Goal: Information Seeking & Learning: Learn about a topic

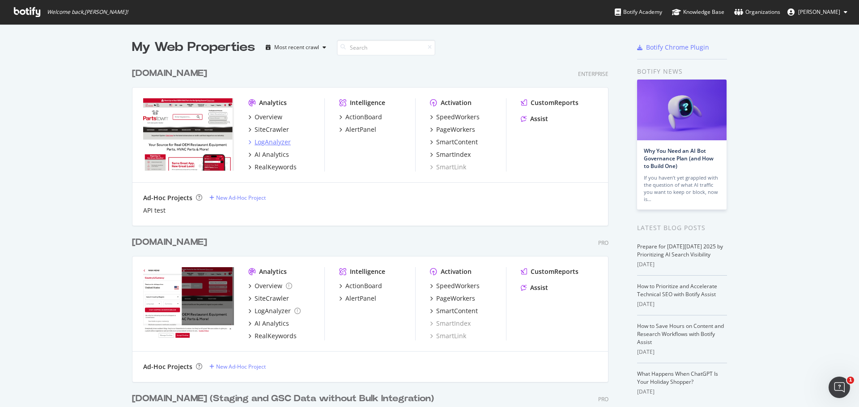
click at [264, 143] on div "LogAnalyzer" at bounding box center [272, 142] width 36 height 9
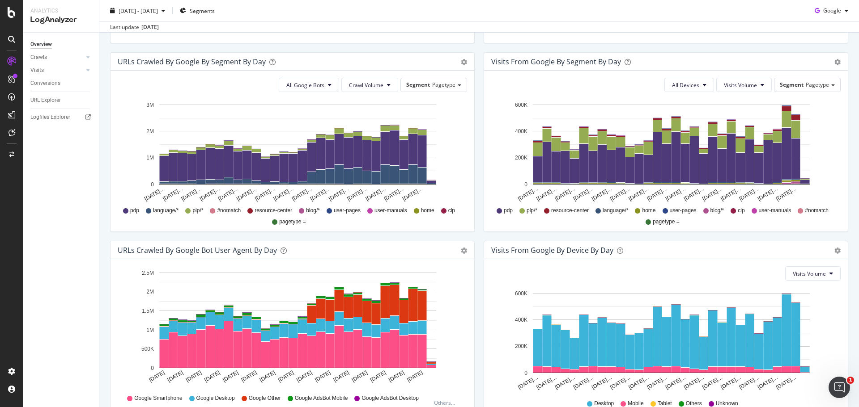
scroll to position [225, 0]
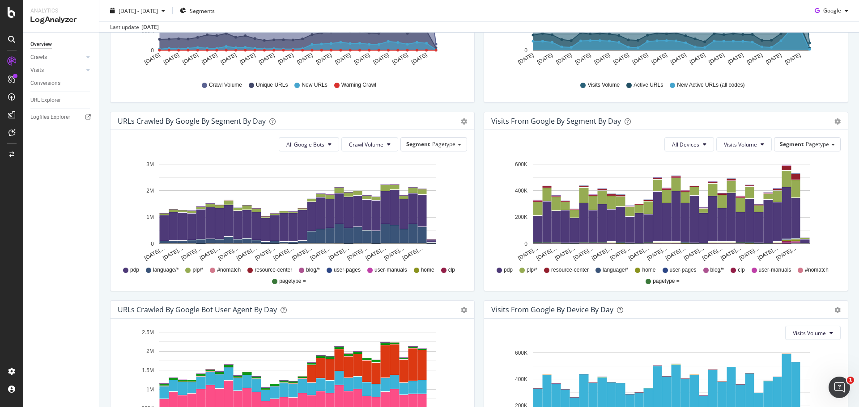
click at [631, 153] on div "All Devices Visits Volume Segment Pagetype Hold CTRL while clicking to filter t…" at bounding box center [666, 210] width 364 height 161
click at [629, 165] on rect "A chart." at bounding box center [671, 164] width 277 height 0
click at [629, 149] on div "All Devices Visits Volume Segment Pagetype" at bounding box center [665, 144] width 349 height 14
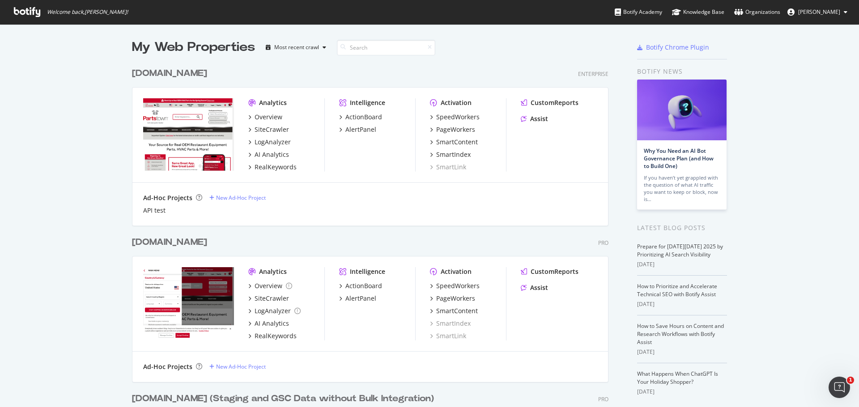
scroll to position [475, 477]
click at [357, 131] on div "AlertPanel" at bounding box center [360, 129] width 31 height 9
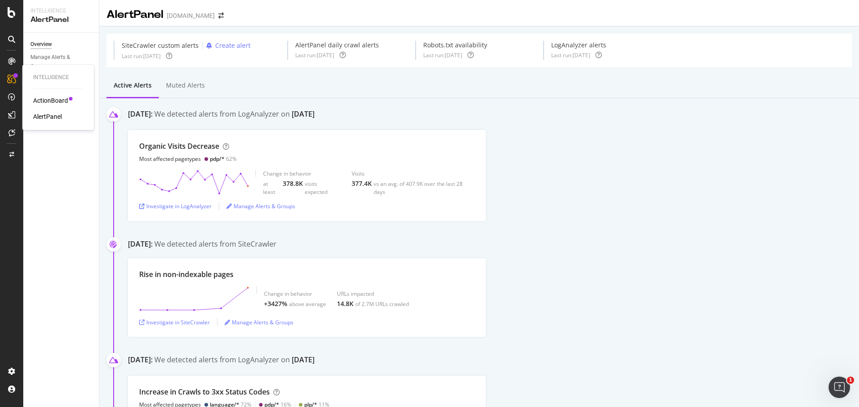
click at [57, 103] on div "ActionBoard" at bounding box center [50, 100] width 35 height 9
